Goal: Information Seeking & Learning: Learn about a topic

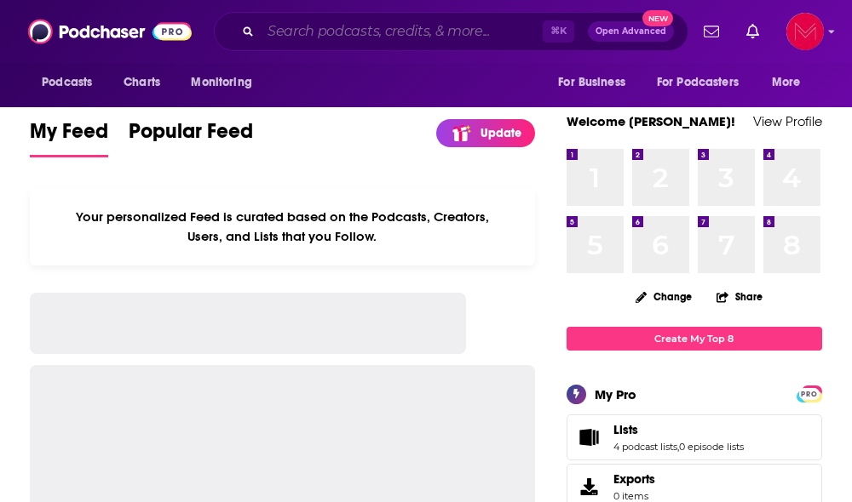
click at [374, 31] on input "Search podcasts, credits, & more..." at bounding box center [402, 31] width 282 height 27
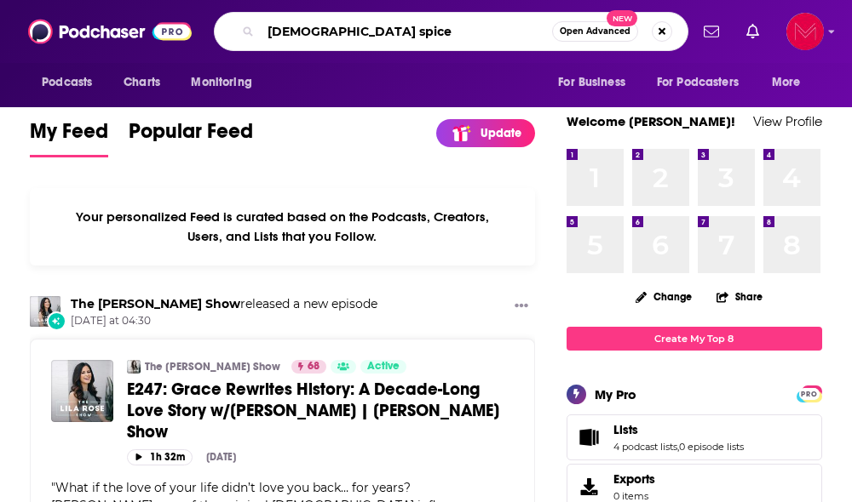
type input "[DEMOGRAPHIC_DATA] spice"
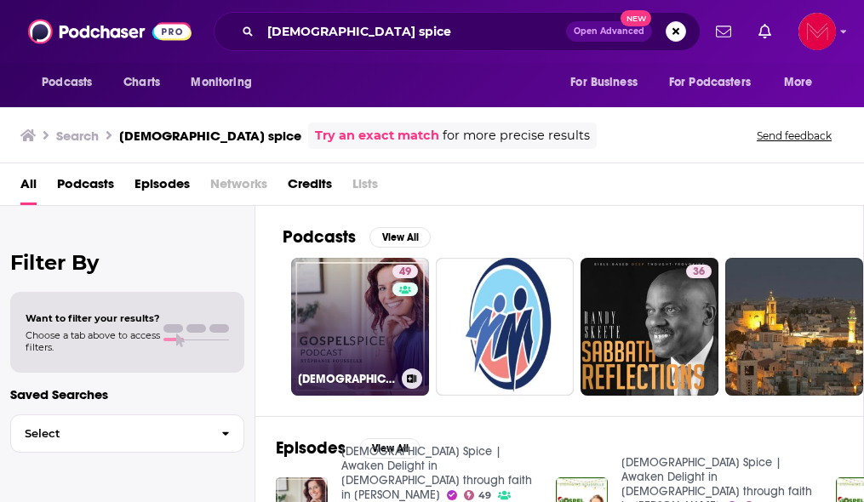
click at [365, 336] on link "49 [DEMOGRAPHIC_DATA] Spice | Awaken Delight in [DEMOGRAPHIC_DATA] through fait…" at bounding box center [360, 327] width 138 height 138
